Goal: Check status: Check status

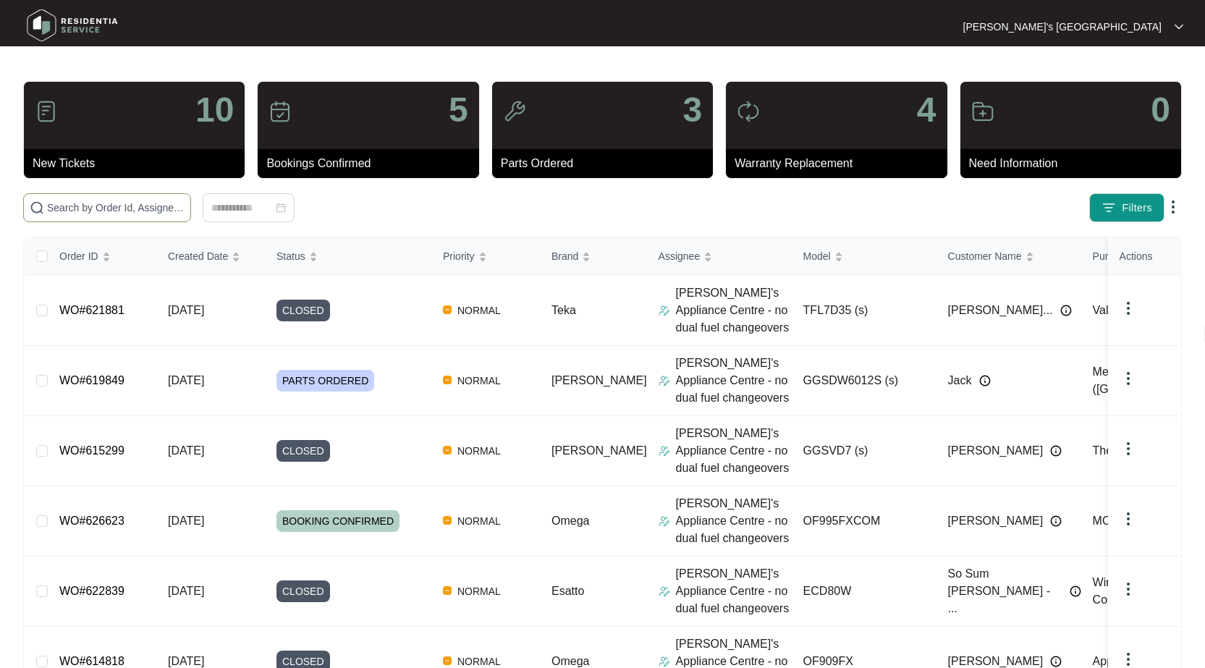
click at [156, 219] on span at bounding box center [107, 207] width 168 height 29
click at [159, 209] on input "text" at bounding box center [115, 208] width 137 height 16
type input "623338"
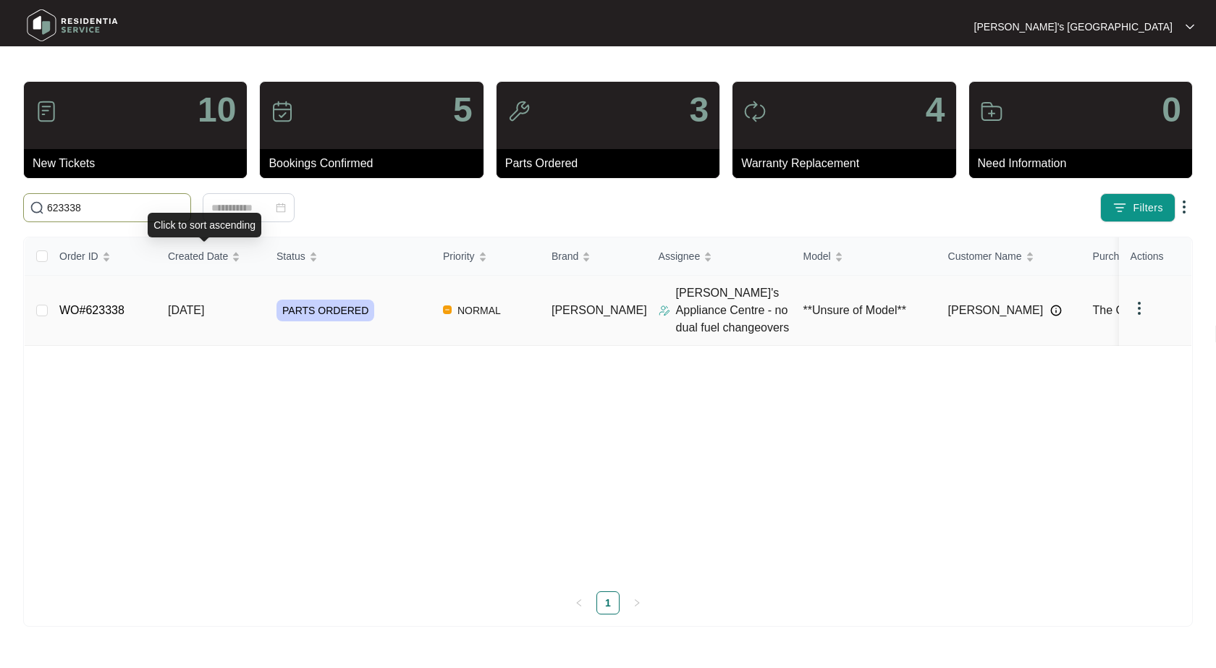
click at [103, 306] on link "WO#623338" at bounding box center [91, 310] width 65 height 12
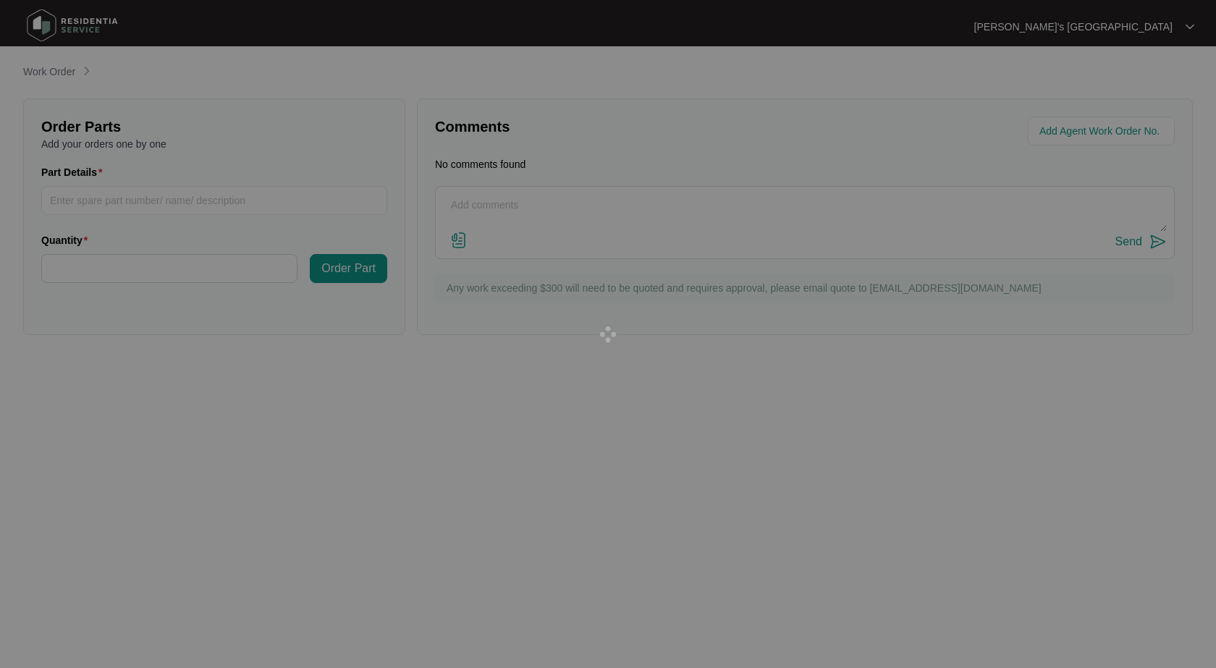
click at [78, 309] on div at bounding box center [608, 334] width 1216 height 668
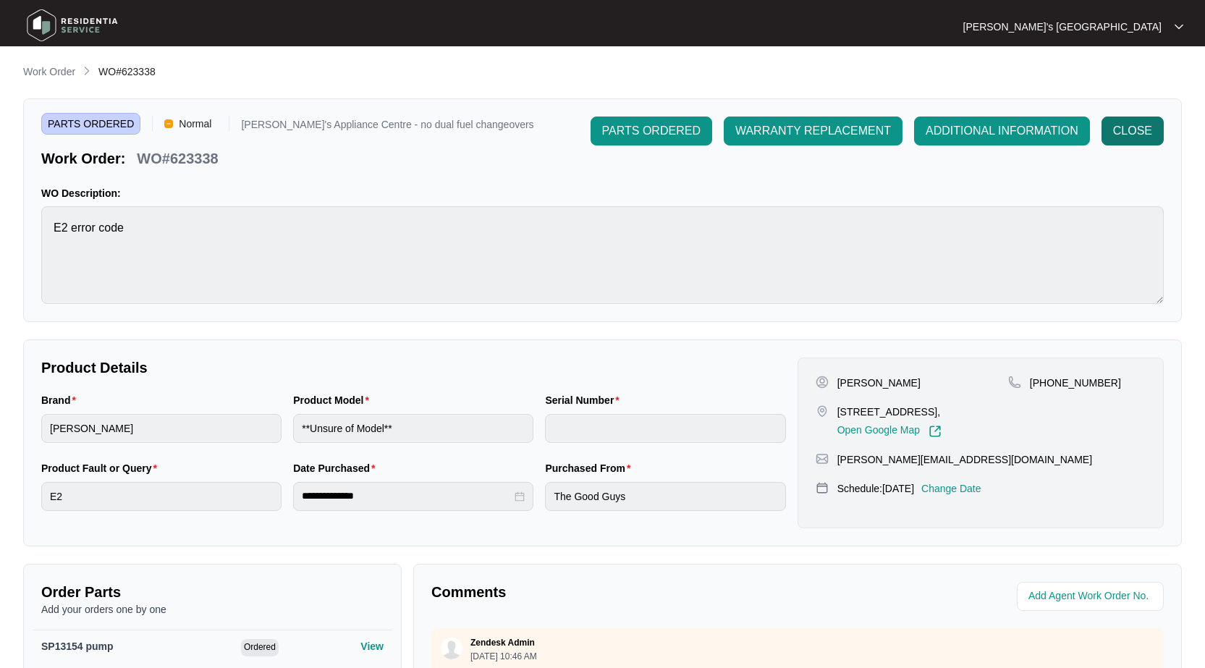
click at [1124, 128] on span "CLOSE" at bounding box center [1132, 130] width 39 height 17
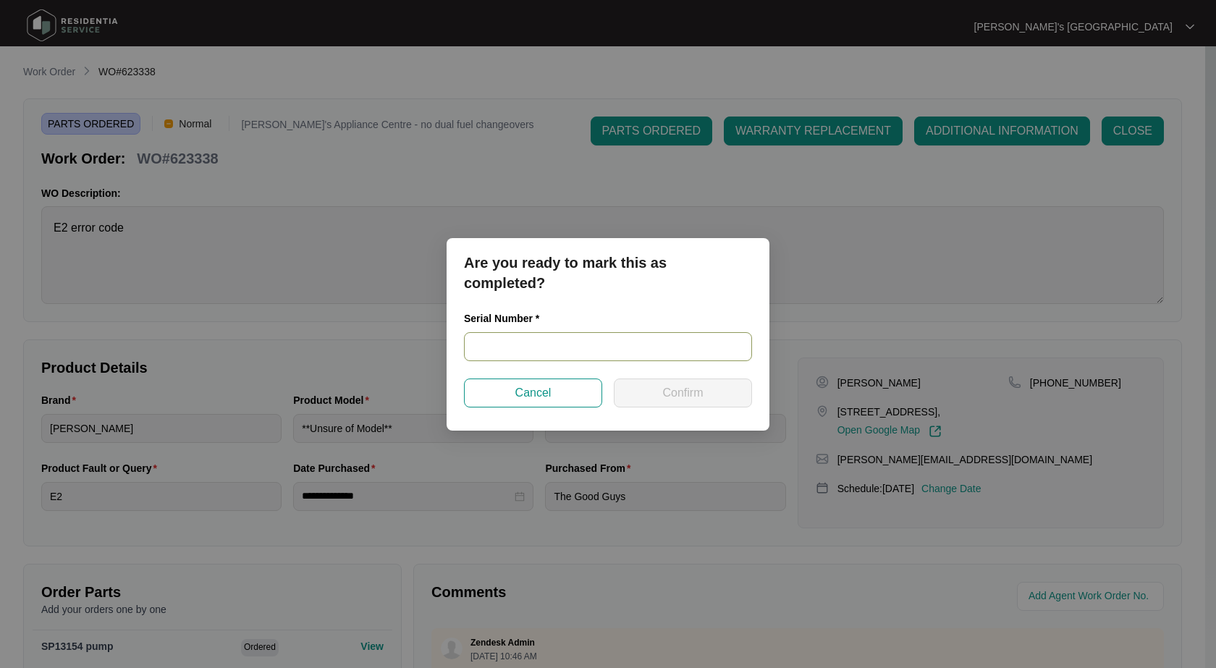
click at [562, 350] on input "text" at bounding box center [608, 346] width 288 height 29
paste input "540S6072001A1135R00005"
type input "540S6072001A1135R00005"
click at [651, 384] on button "Confirm" at bounding box center [683, 392] width 138 height 29
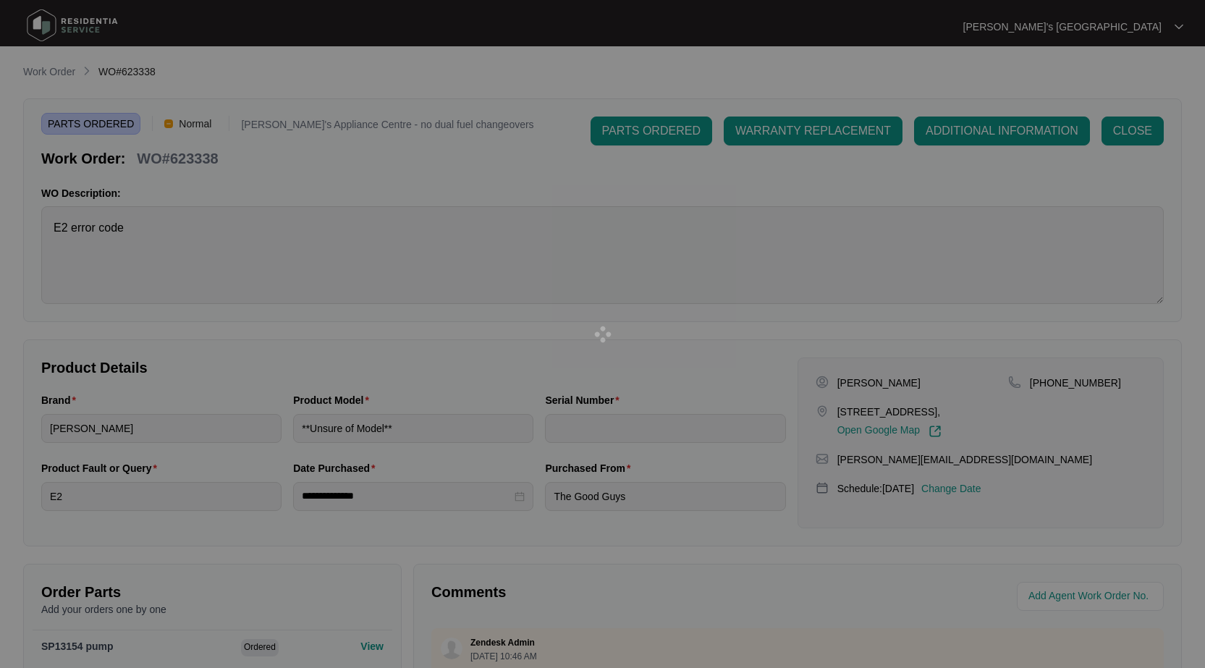
type input "540S6072001A1135R00005"
